Goal: Task Accomplishment & Management: Manage account settings

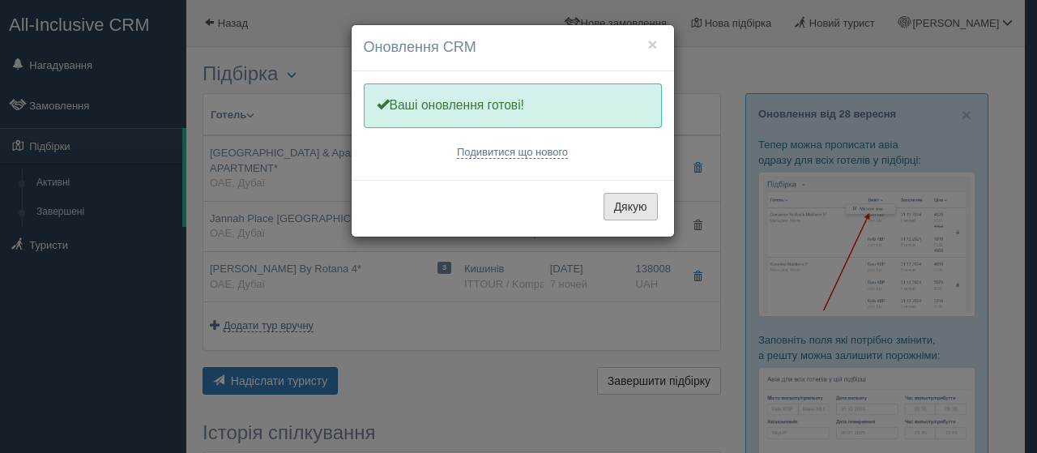
click at [631, 206] on button "Дякую" at bounding box center [631, 207] width 54 height 28
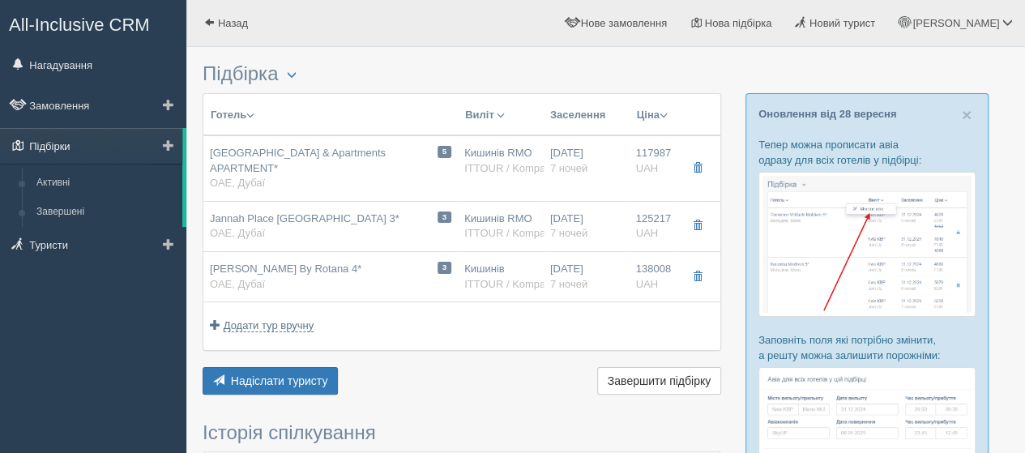
click at [49, 144] on link "Підбірки" at bounding box center [91, 146] width 182 height 36
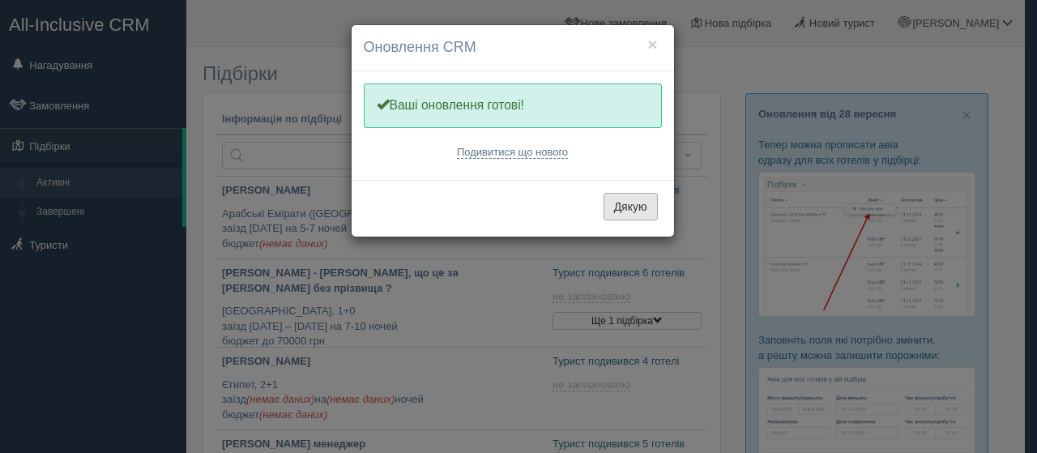
click at [630, 206] on button "Дякую" at bounding box center [631, 207] width 54 height 28
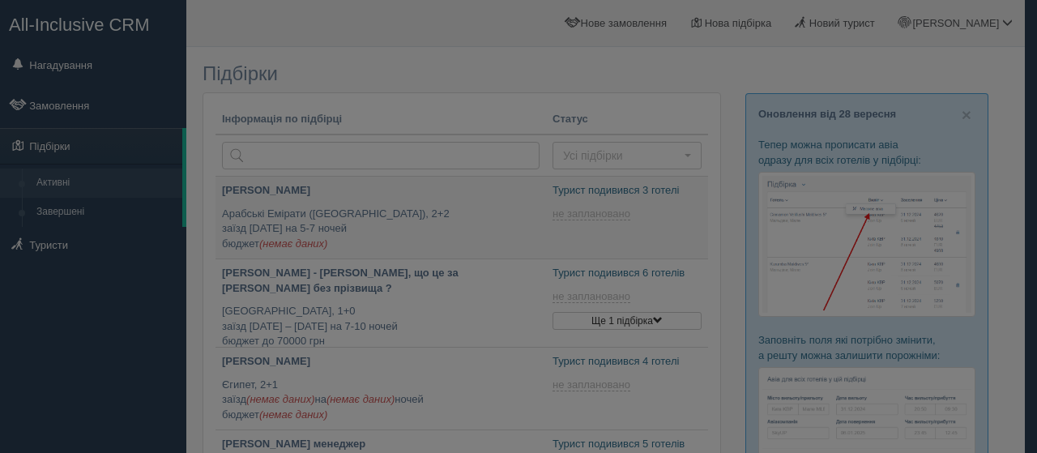
type input "[DATE] 18:30"
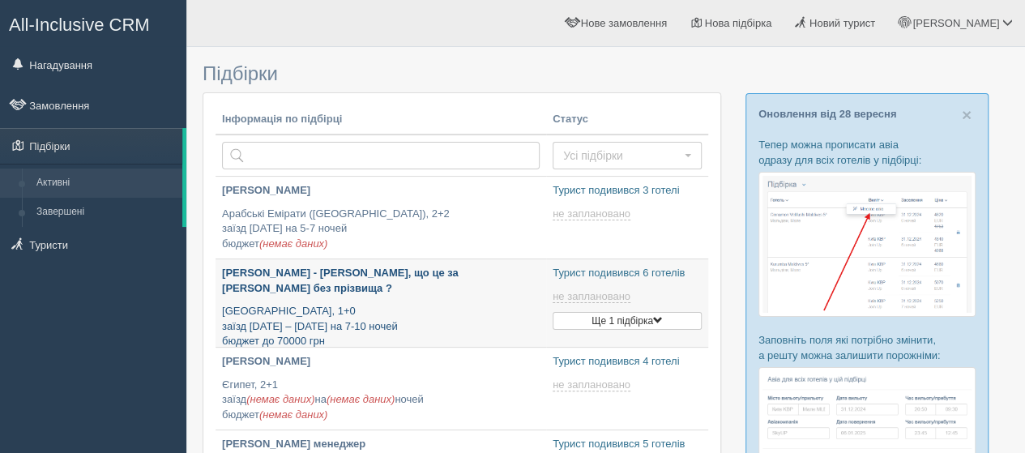
type input "2025-09-29 18:55"
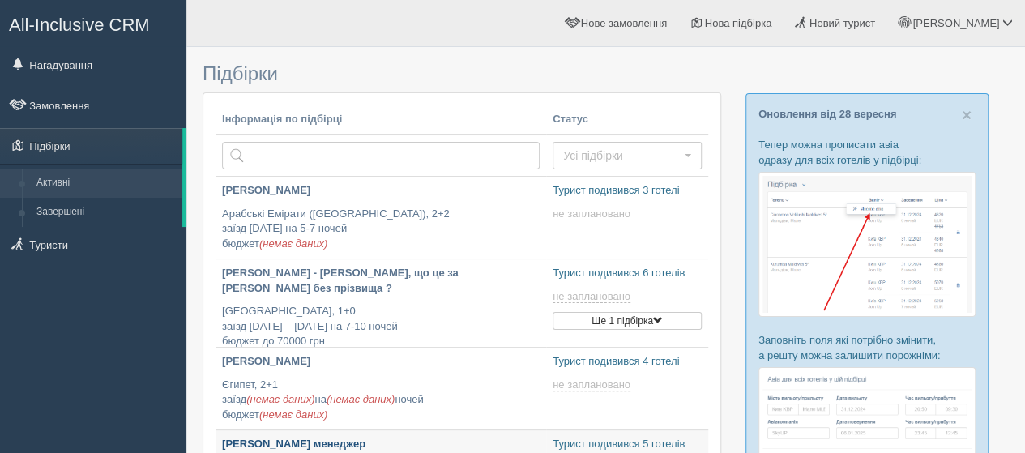
type input "2025-09-29 17:20"
type input "2025-09-29 10:10"
click at [93, 188] on link "Активні" at bounding box center [105, 183] width 153 height 29
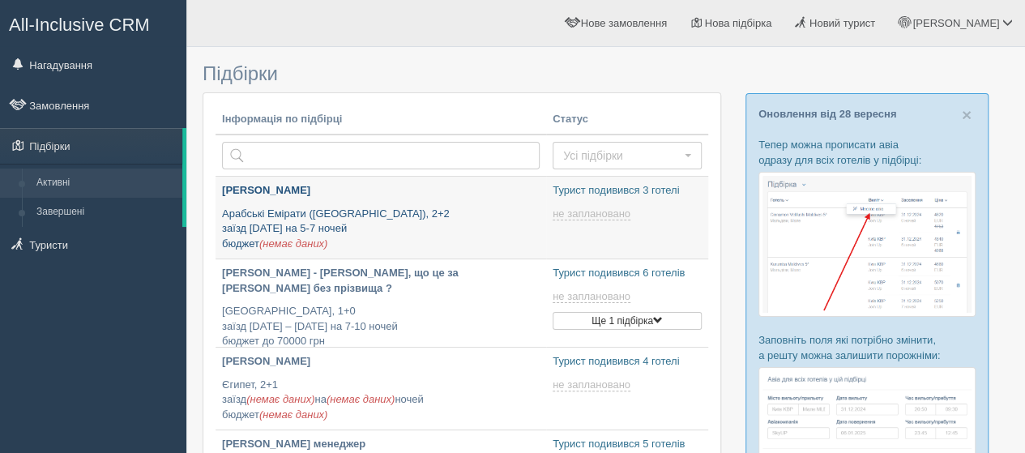
click at [510, 208] on p "Арабські Емірати (ОАЕ), 2+2 заїзд 19 жовтня на 5-7 ночей бюджет (немає даних)" at bounding box center [381, 229] width 318 height 45
type input "[DATE] 18:30"
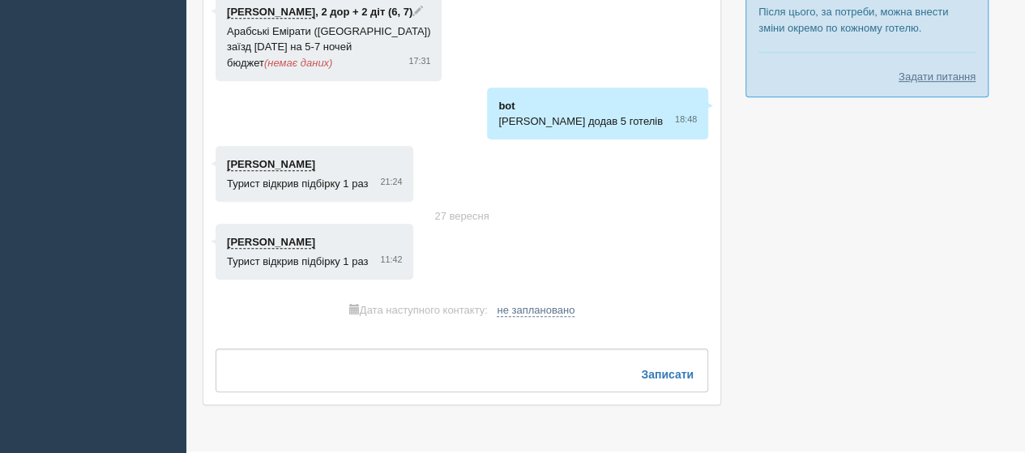
scroll to position [243, 0]
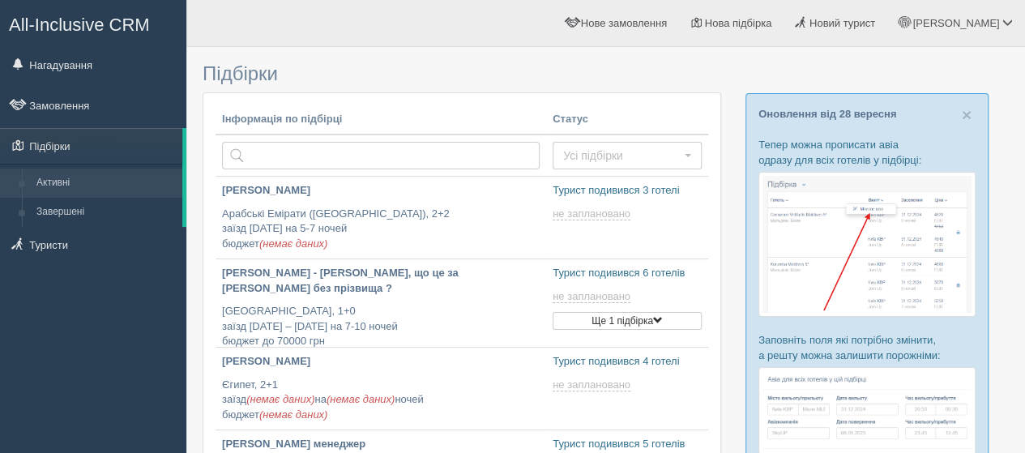
click at [118, 171] on link "Активні" at bounding box center [105, 183] width 153 height 29
click at [352, 304] on p "Туреччина, 1+0 заїзд 20 вересня – 10 жовтня на 7-10 ночей бюджет до 70000 грн" at bounding box center [381, 326] width 318 height 45
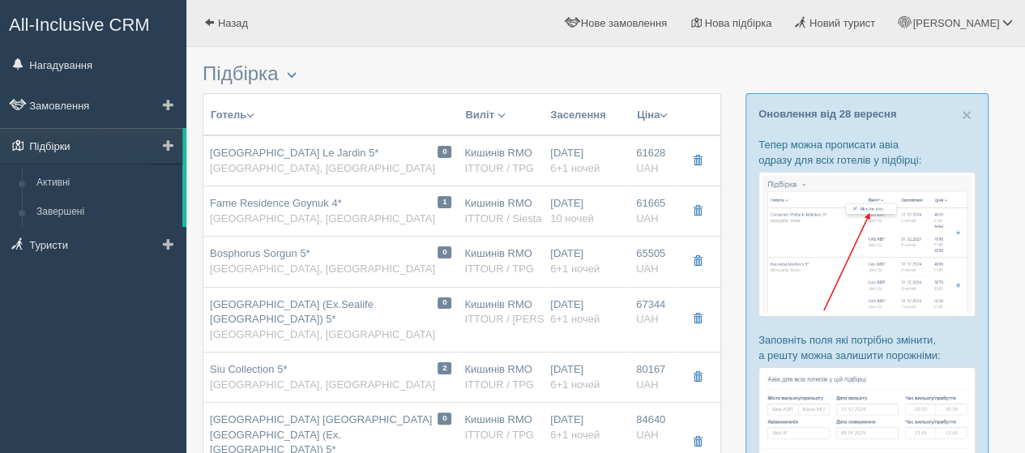
click at [115, 143] on link "Підбірки" at bounding box center [91, 146] width 182 height 36
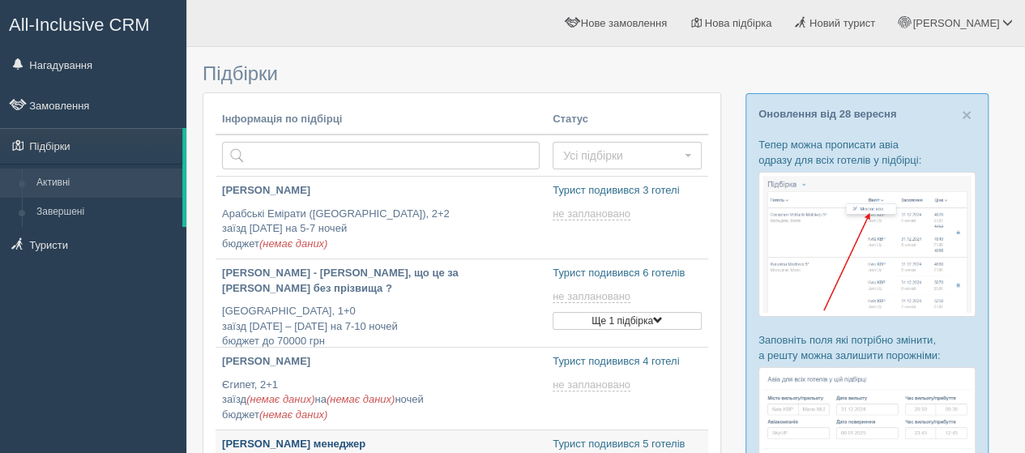
type input "[DATE] 18:55"
type input "[DATE] 10:10"
click at [67, 150] on link "Підбірки" at bounding box center [91, 146] width 182 height 36
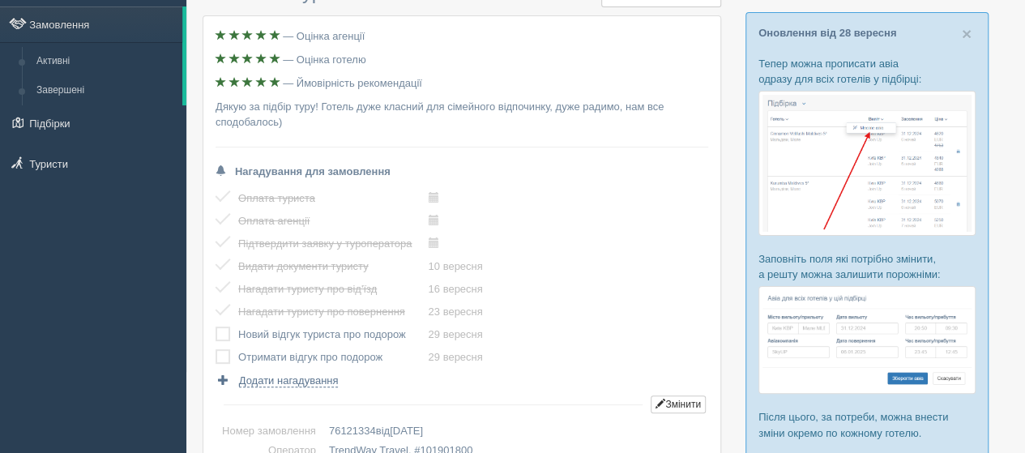
scroll to position [162, 0]
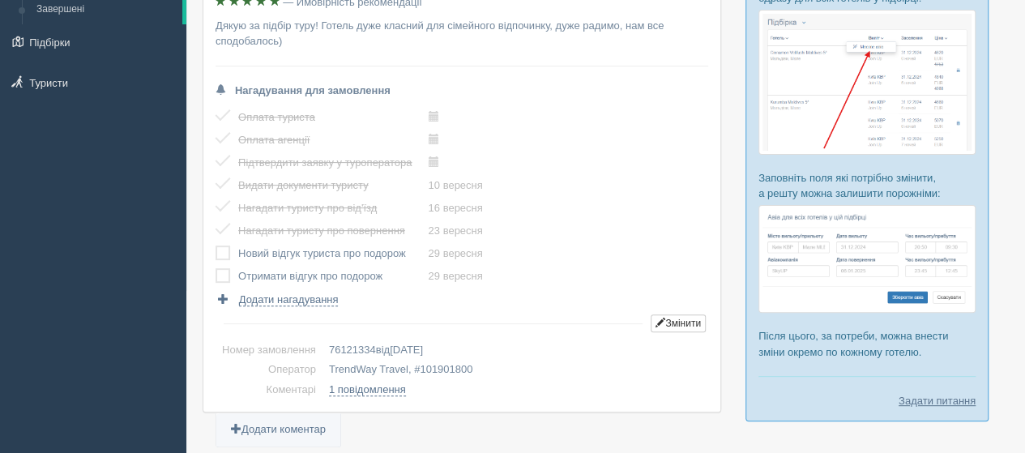
click at [275, 250] on td "Новий відгук туриста про подорож" at bounding box center [333, 253] width 190 height 23
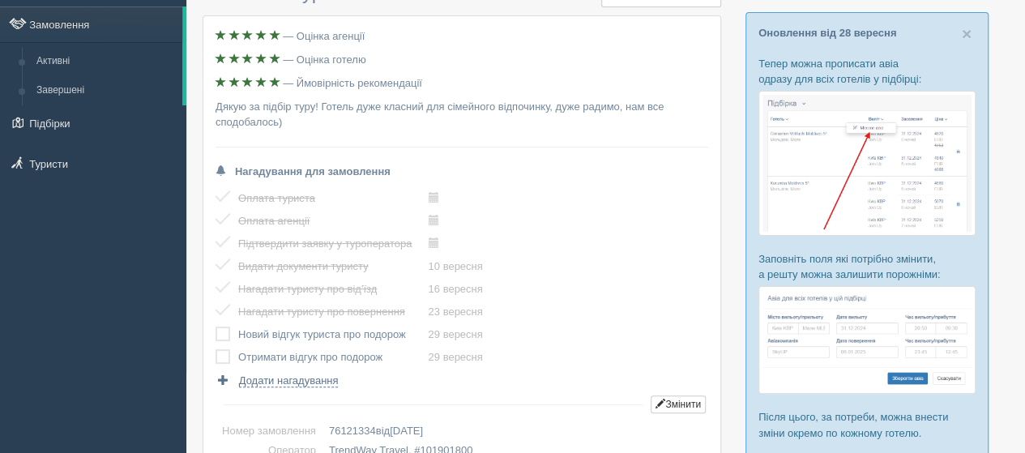
scroll to position [0, 0]
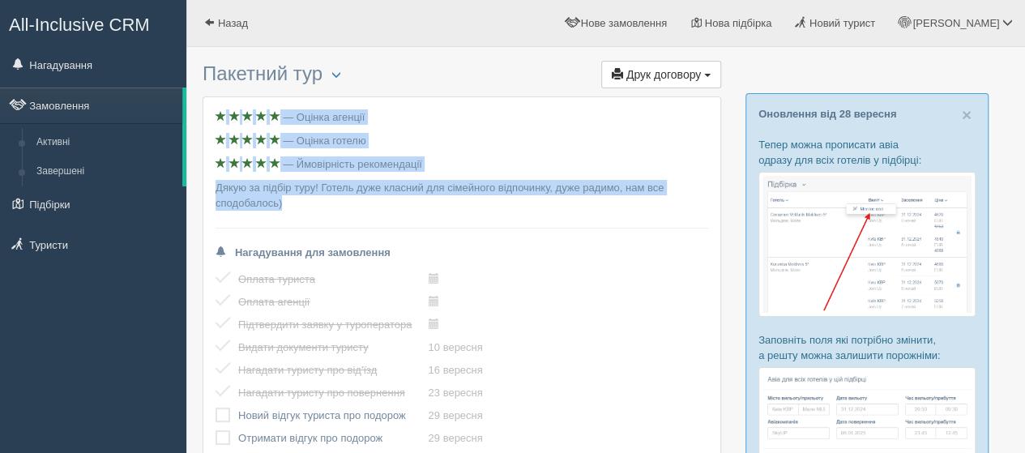
drag, startPoint x: 296, startPoint y: 207, endPoint x: 478, endPoint y: 123, distance: 200.8
click at [209, 102] on div "— Оцінка агенції — Оцінка готелю — Ймовірність рекомендації Дякую за підбір тур…" at bounding box center [461, 335] width 517 height 476
click at [494, 126] on div "— Оцінка агенції — Оцінка готелю — Ймовірність рекомендації Дякую за підбір тур…" at bounding box center [461, 335] width 517 height 476
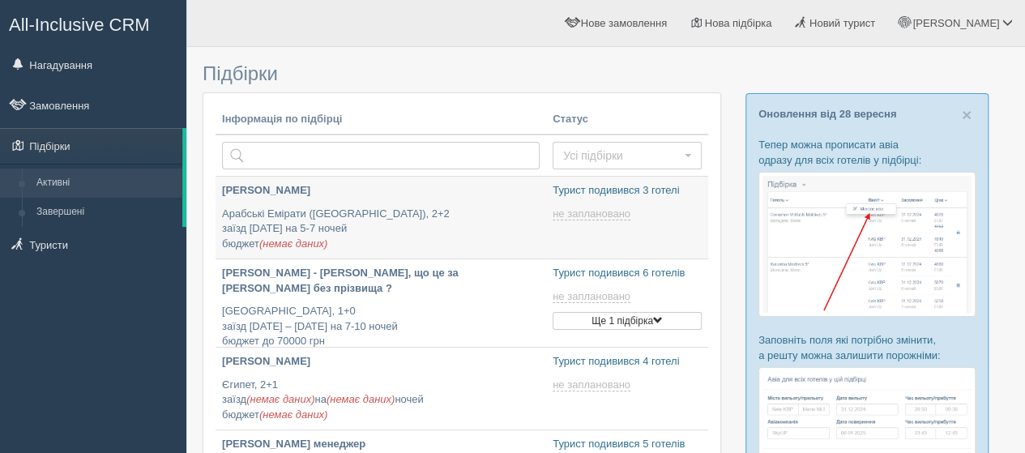
drag, startPoint x: 550, startPoint y: 186, endPoint x: 698, endPoint y: 181, distance: 147.5
click at [698, 181] on td "Створити нову Турист подивився 3 готелі не заплановано [DATE] 18:30" at bounding box center [627, 217] width 162 height 83
click at [685, 187] on p "Турист подивився 3 готелі" at bounding box center [627, 190] width 149 height 15
drag, startPoint x: 554, startPoint y: 188, endPoint x: 684, endPoint y: 187, distance: 129.6
click at [684, 187] on p "Турист подивився 3 готелі" at bounding box center [627, 190] width 149 height 15
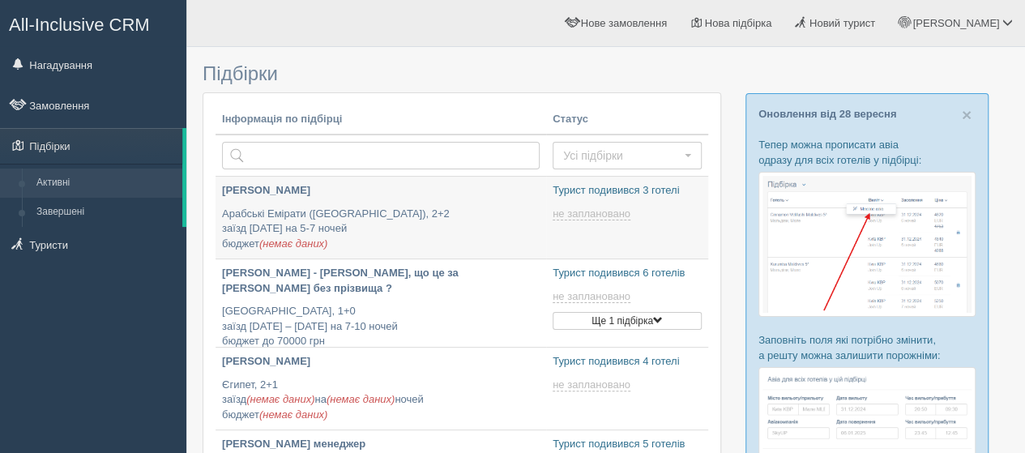
click at [580, 197] on p "Турист подивився 3 готелі" at bounding box center [627, 190] width 149 height 15
click at [558, 194] on p "Турист подивився 3 готелі" at bounding box center [627, 190] width 149 height 15
click at [560, 200] on td "Створити нову Турист подивився 3 готелі не заплановано [DATE] 18:30" at bounding box center [627, 217] width 162 height 83
drag, startPoint x: 551, startPoint y: 186, endPoint x: 686, endPoint y: 186, distance: 135.3
click at [686, 186] on td "Створити нову Турист подивився 3 готелі не заплановано [DATE] 18:30" at bounding box center [627, 217] width 162 height 83
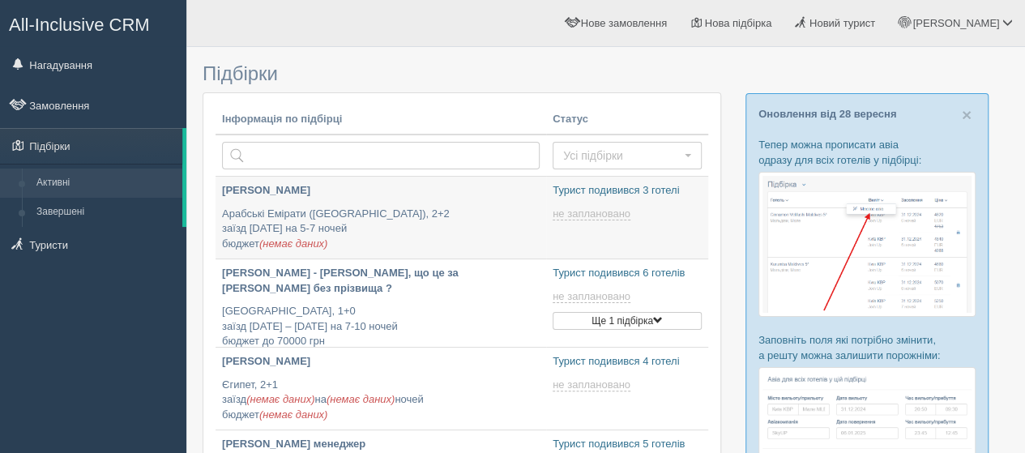
click at [685, 192] on p "Турист подивився 3 готелі" at bounding box center [627, 190] width 149 height 15
type input "[DATE] 18:55"
type input "[DATE] 10:10"
